Goal: Transaction & Acquisition: Download file/media

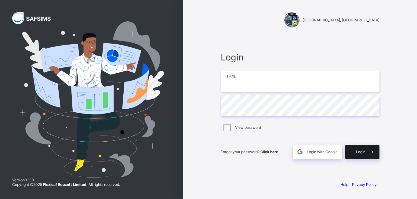
type input "**********"
click at [351, 151] on div "Login" at bounding box center [362, 152] width 34 height 14
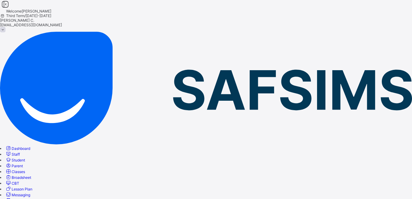
click at [31, 175] on span "Broadsheet" at bounding box center [22, 177] width 20 height 5
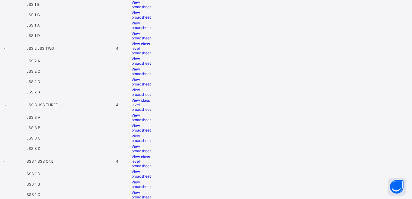
scroll to position [538, 0]
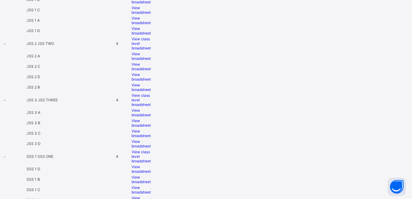
click at [151, 70] on span "View broadsheet" at bounding box center [141, 66] width 19 height 9
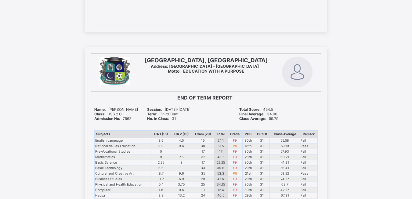
scroll to position [4974, 0]
